Goal: Task Accomplishment & Management: Manage account settings

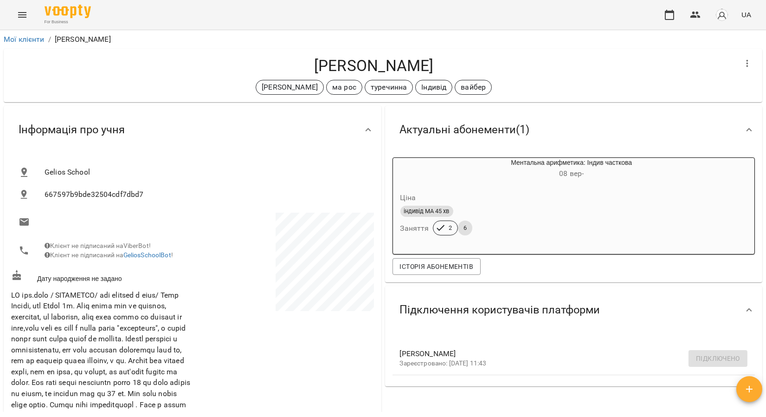
click at [22, 14] on icon "Menu" at bounding box center [22, 14] width 11 height 11
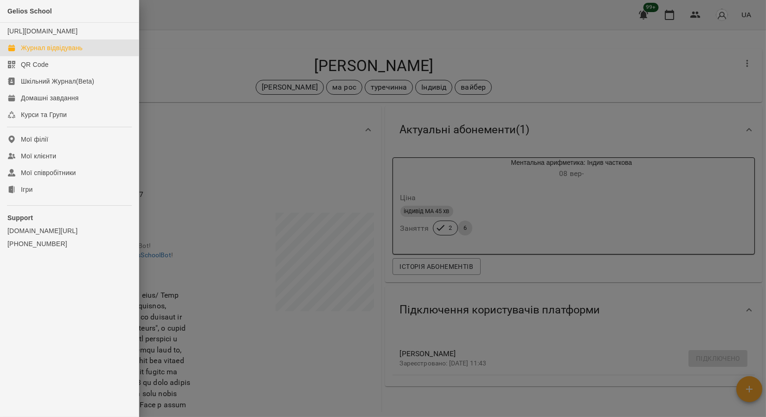
click at [40, 52] on div "Журнал відвідувань" at bounding box center [52, 47] width 62 height 9
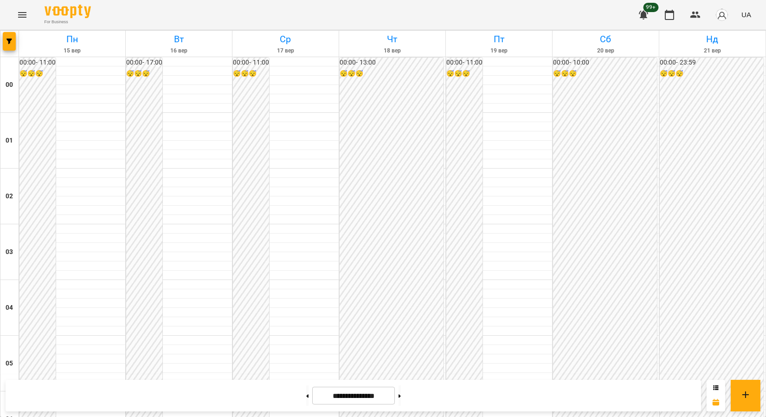
scroll to position [567, 0]
click at [39, 106] on div "00:00 - 11:00 😴😴😴" at bounding box center [37, 364] width 36 height 612
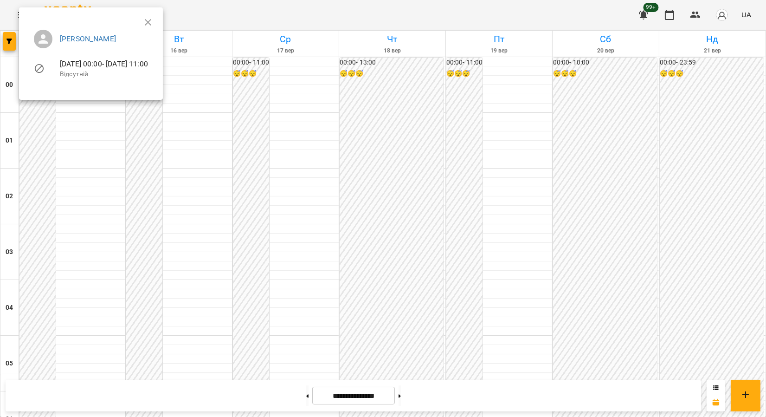
click at [283, 162] on div at bounding box center [383, 208] width 766 height 417
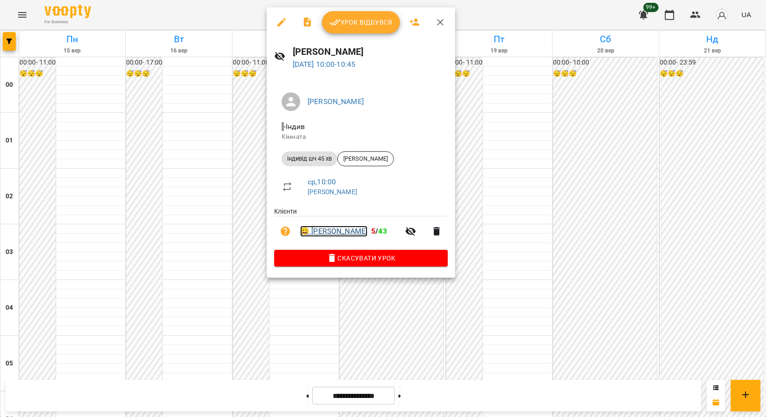
click at [333, 231] on link "😀 [PERSON_NAME]" at bounding box center [333, 231] width 67 height 11
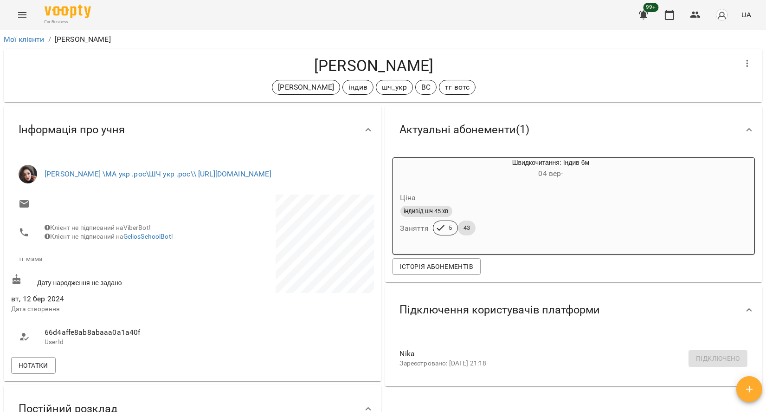
click at [32, 14] on button "Menu" at bounding box center [22, 15] width 22 height 22
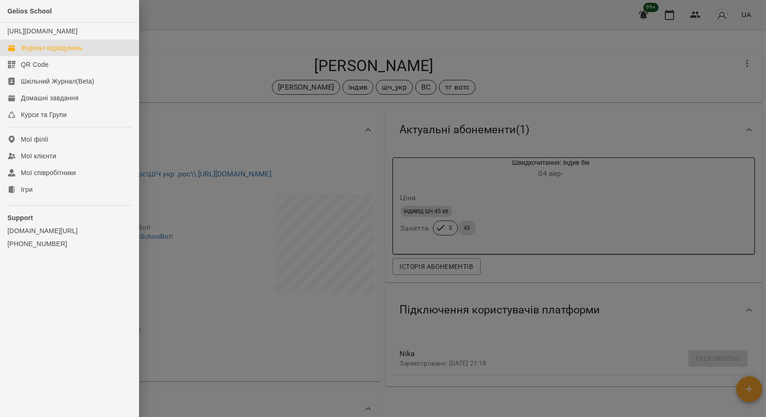
click at [40, 52] on div "Журнал відвідувань" at bounding box center [52, 47] width 62 height 9
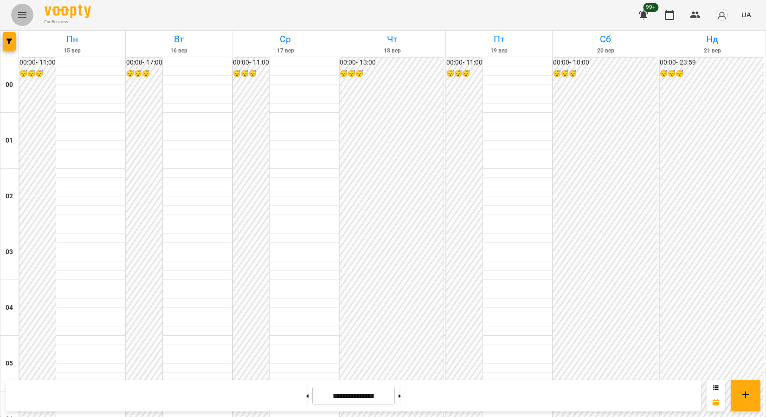
click at [16, 13] on button "Menu" at bounding box center [22, 15] width 22 height 22
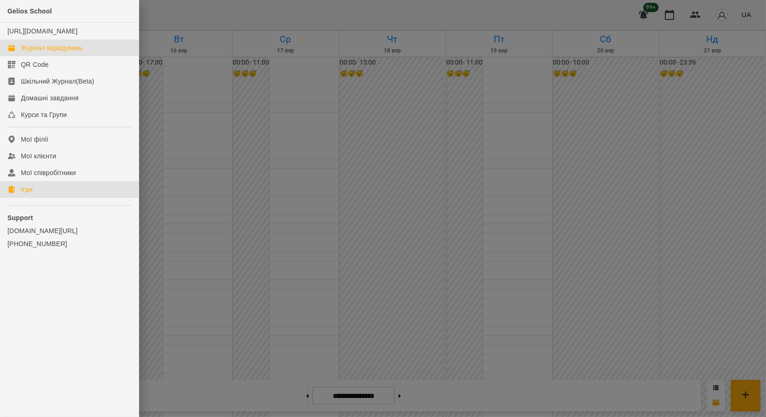
click at [64, 196] on link "Ігри" at bounding box center [69, 189] width 139 height 17
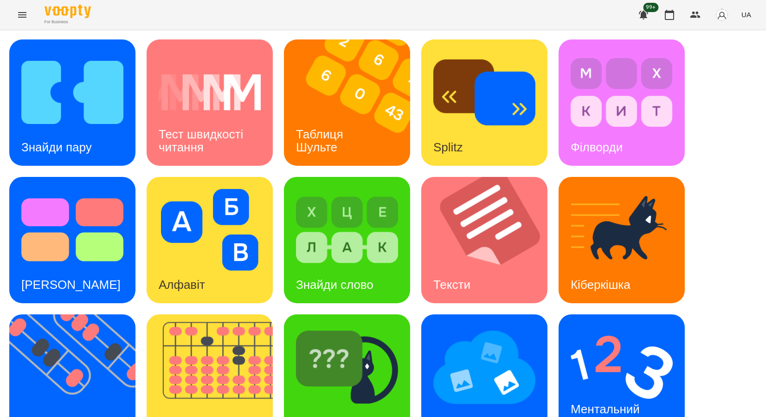
scroll to position [155, 0]
click at [492, 326] on img at bounding box center [484, 367] width 102 height 82
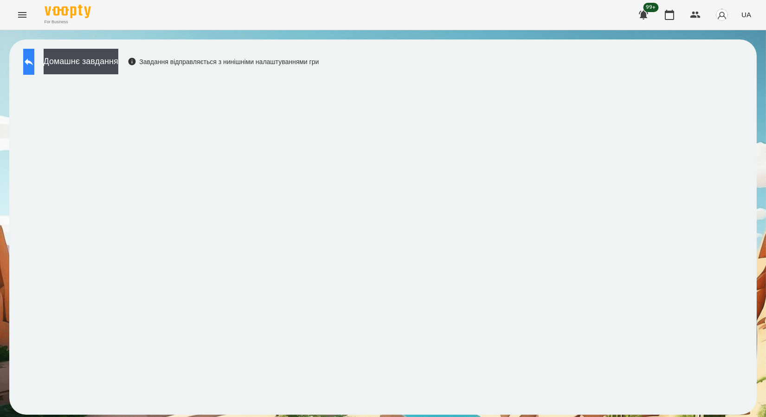
click at [34, 59] on icon at bounding box center [28, 61] width 11 height 11
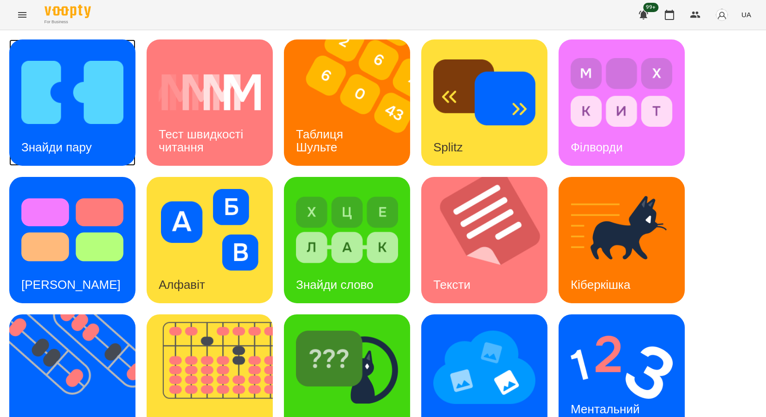
click at [41, 143] on h3 "Знайди пару" at bounding box center [56, 147] width 71 height 14
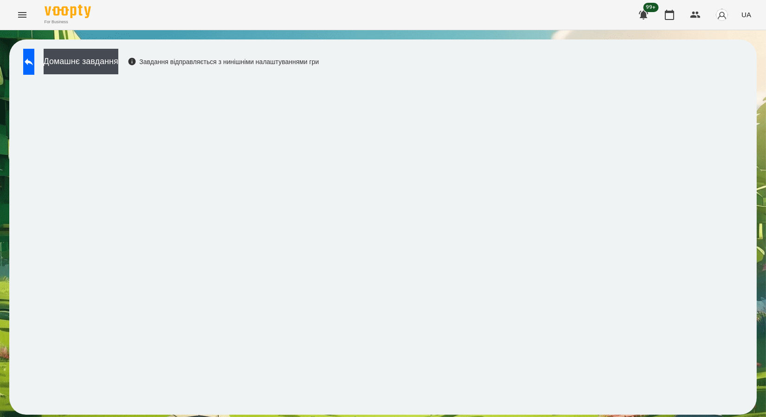
click at [26, 16] on icon "Menu" at bounding box center [22, 14] width 11 height 11
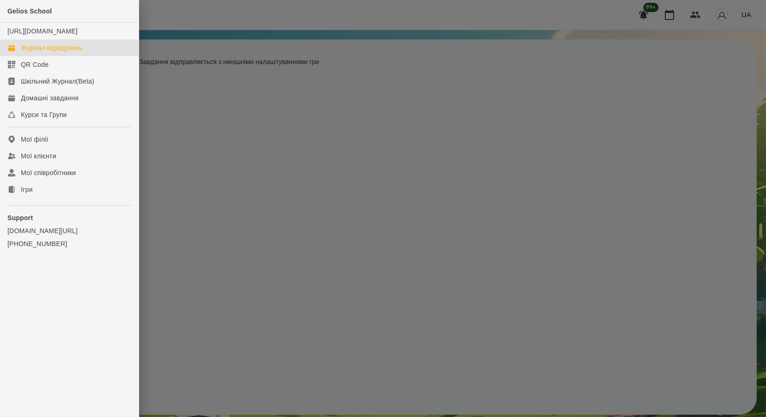
click at [28, 52] on div "Журнал відвідувань" at bounding box center [52, 47] width 62 height 9
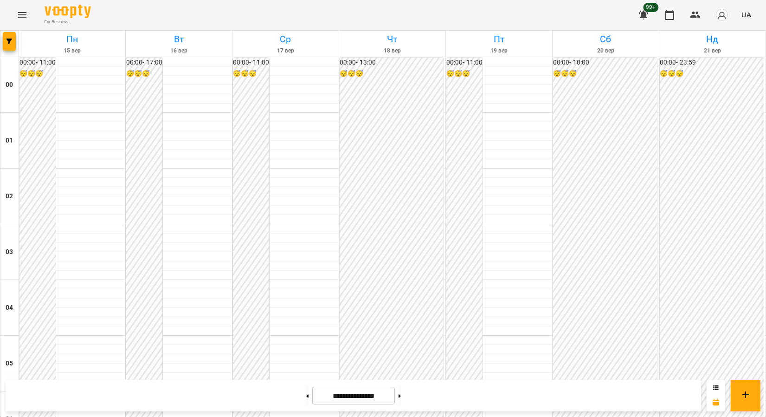
scroll to position [464, 0]
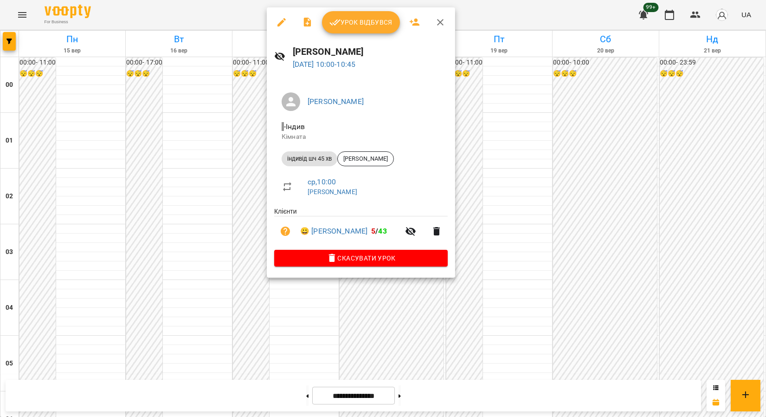
click at [351, 20] on span "Урок відбувся" at bounding box center [360, 22] width 63 height 11
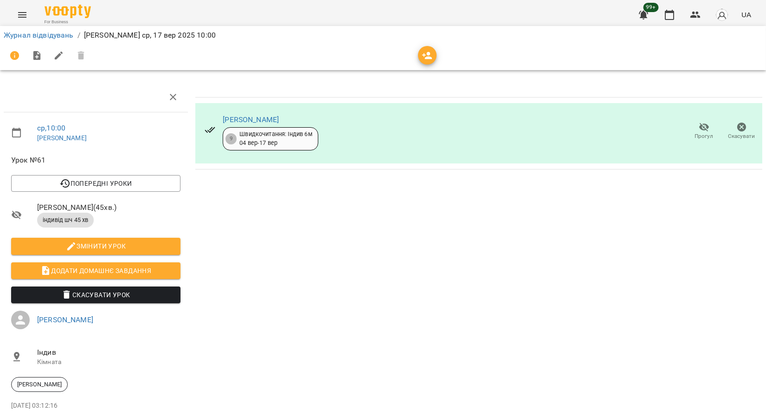
click at [19, 13] on icon "Menu" at bounding box center [22, 15] width 8 height 6
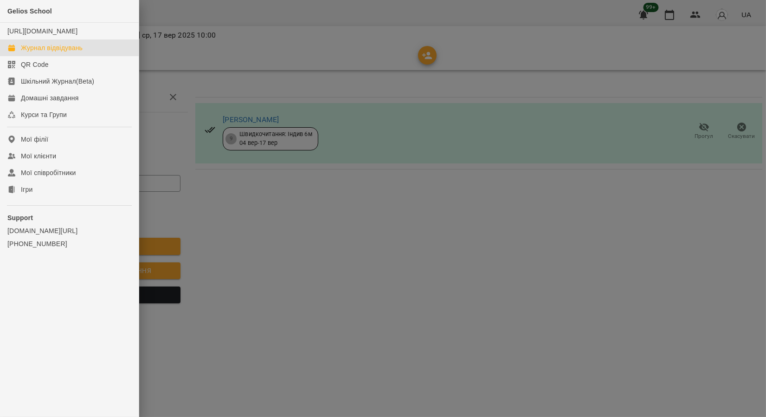
click at [49, 52] on link "Журнал відвідувань" at bounding box center [69, 47] width 139 height 17
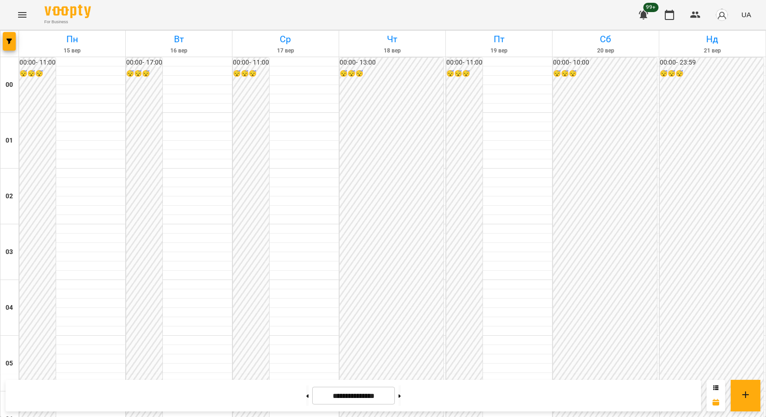
scroll to position [1018, 0]
